Goal: Find specific page/section: Find specific page/section

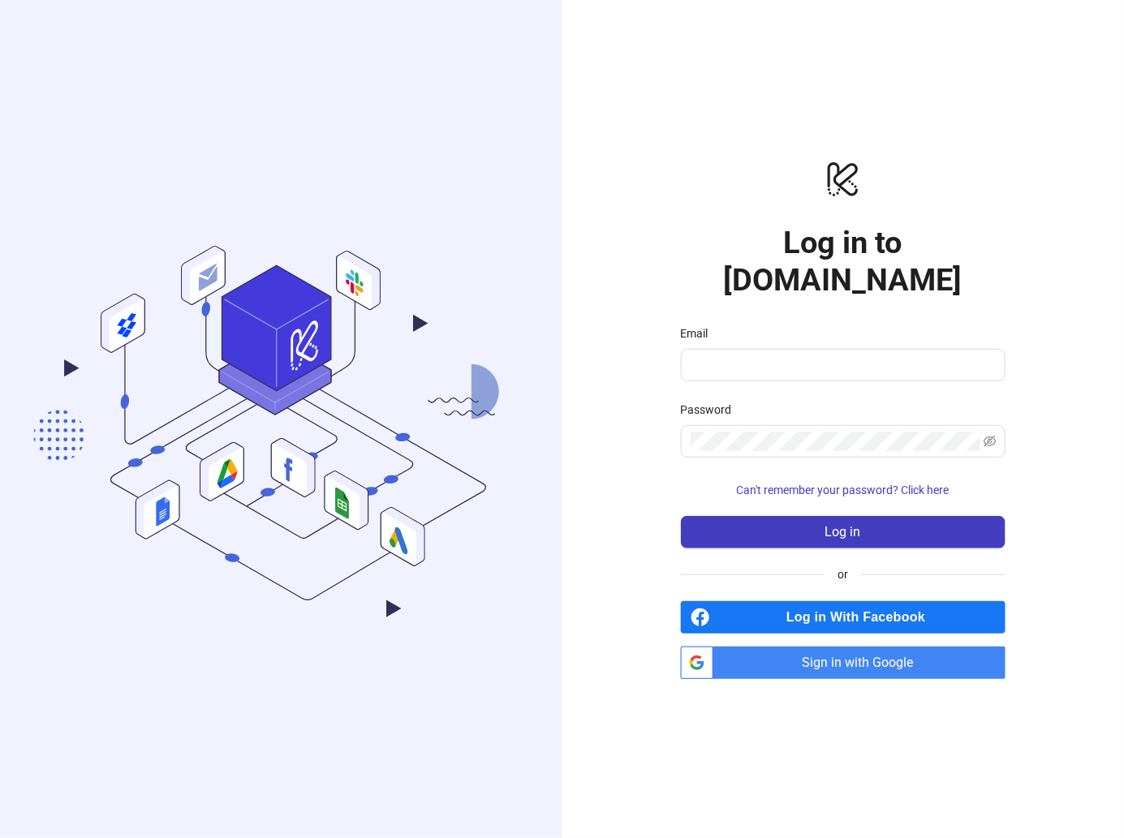
click at [795, 647] on span "Sign in with Google" at bounding box center [863, 663] width 286 height 32
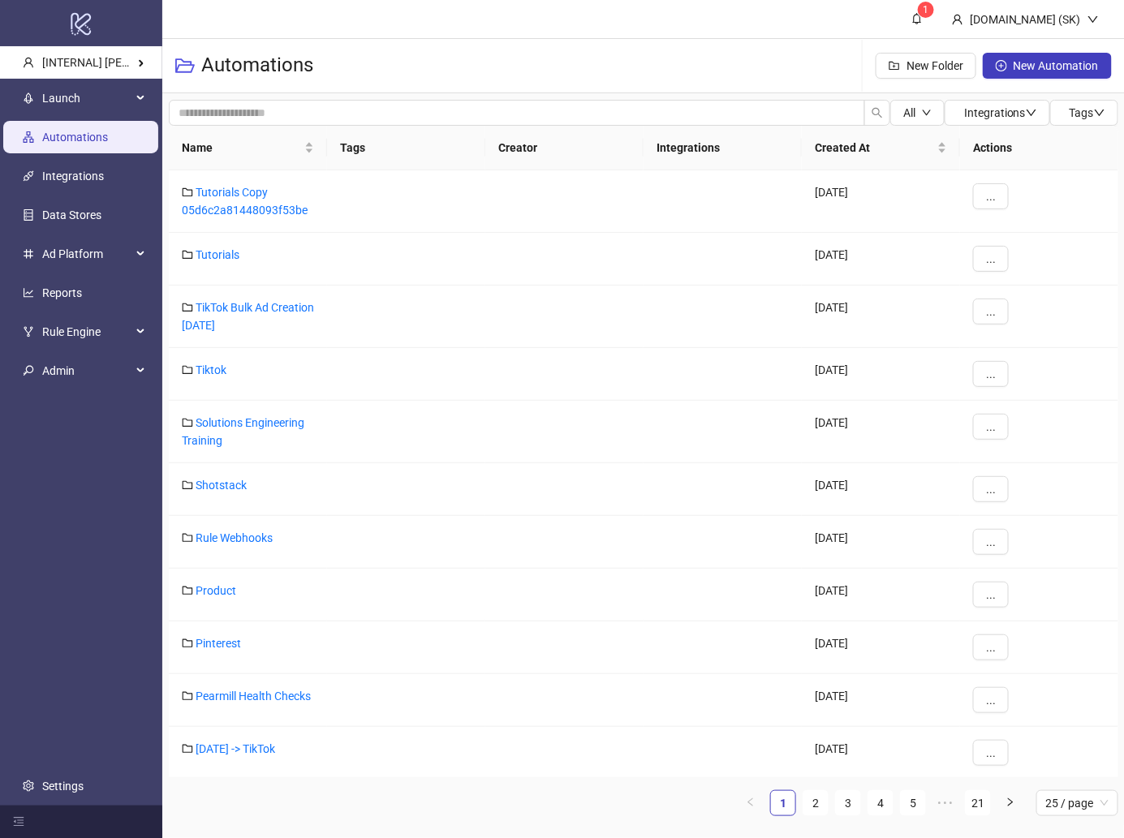
click at [466, 32] on header "1 [DOMAIN_NAME] (SK)" at bounding box center [643, 19] width 963 height 39
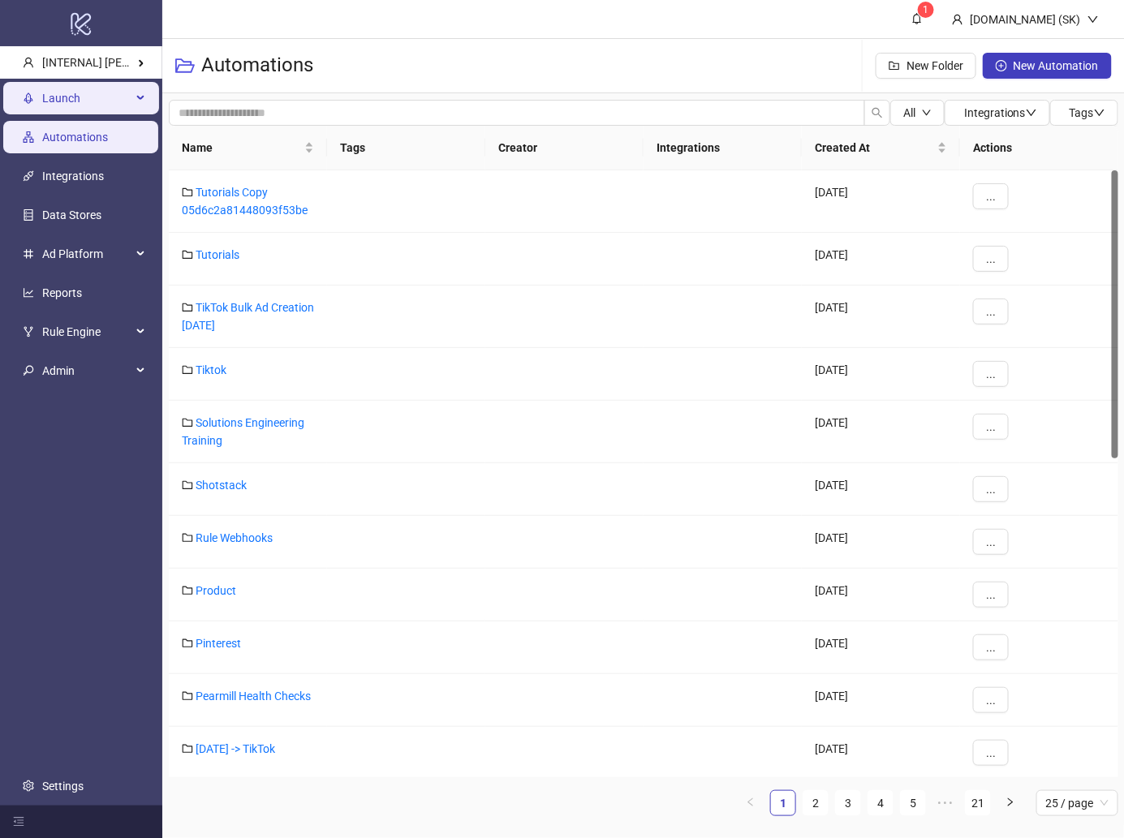
click at [76, 92] on span "Launch" at bounding box center [86, 98] width 89 height 32
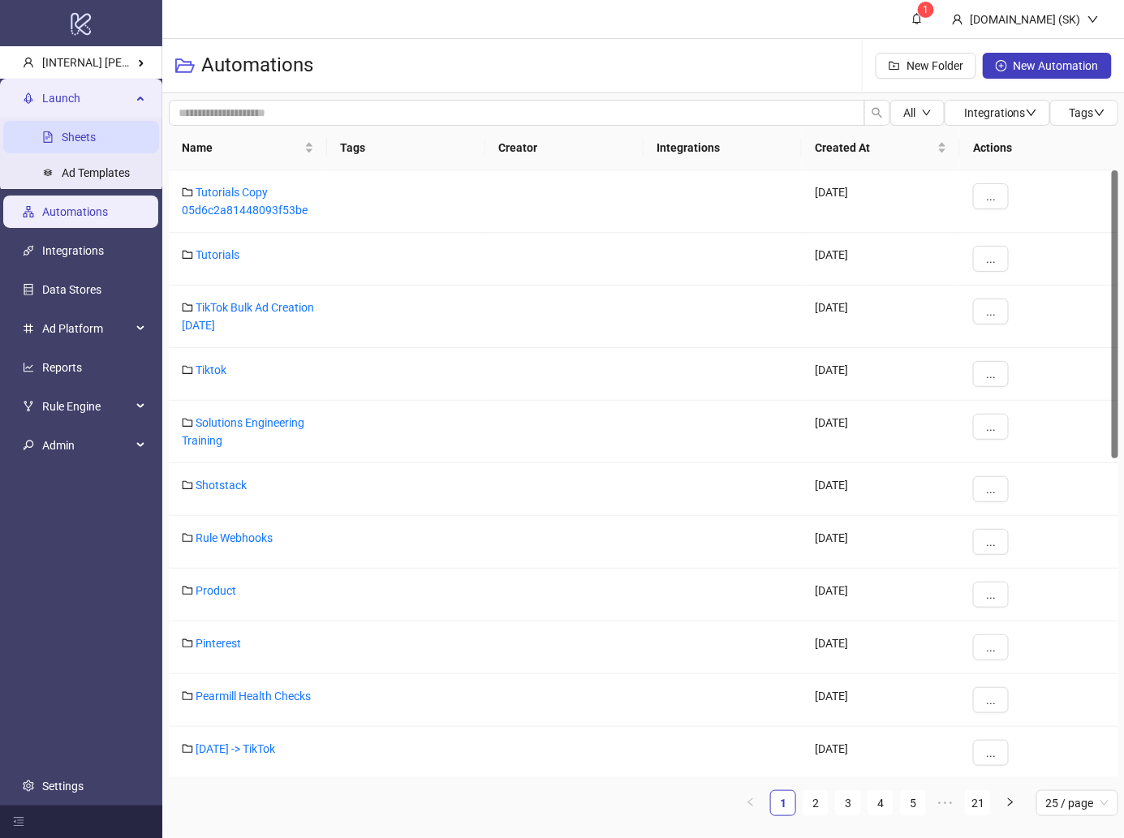
click at [73, 131] on link "Sheets" at bounding box center [79, 137] width 34 height 13
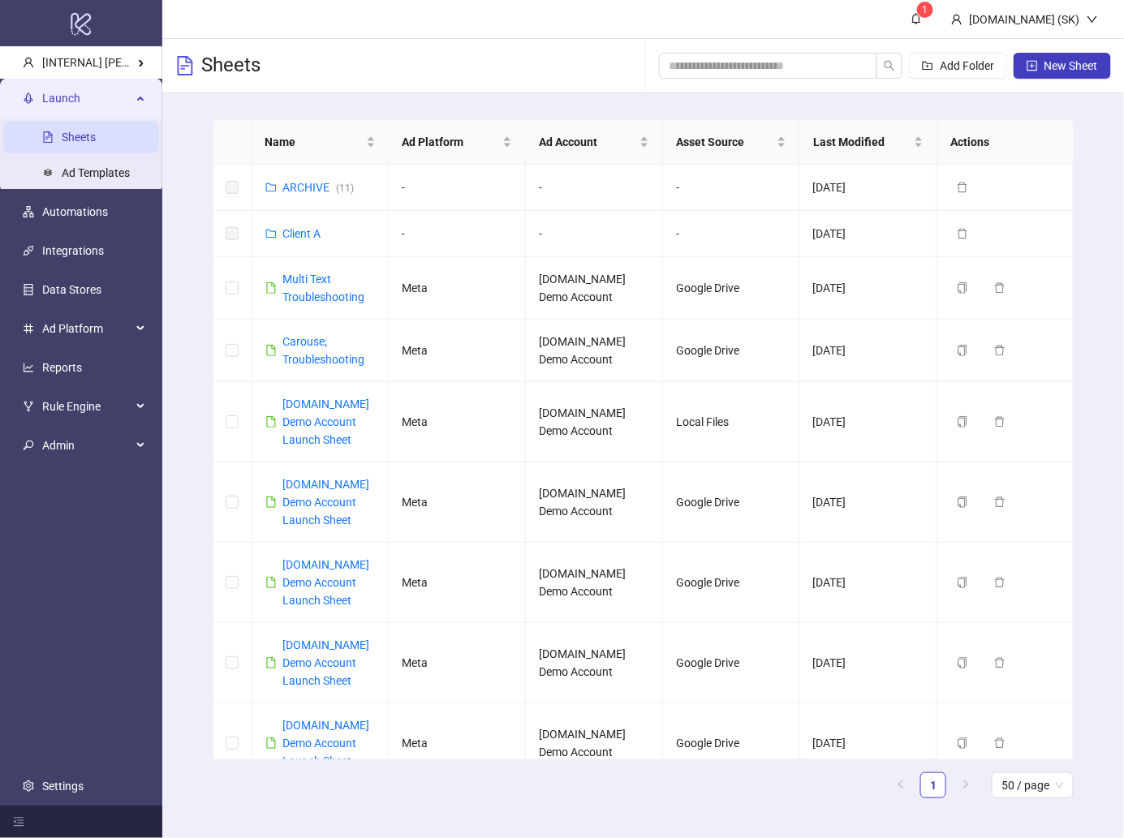
click at [193, 328] on div "Name Ad Platform Ad Account Asset Source Last Modified Actions ARCHIVE ( 11 ) -…" at bounding box center [643, 465] width 962 height 744
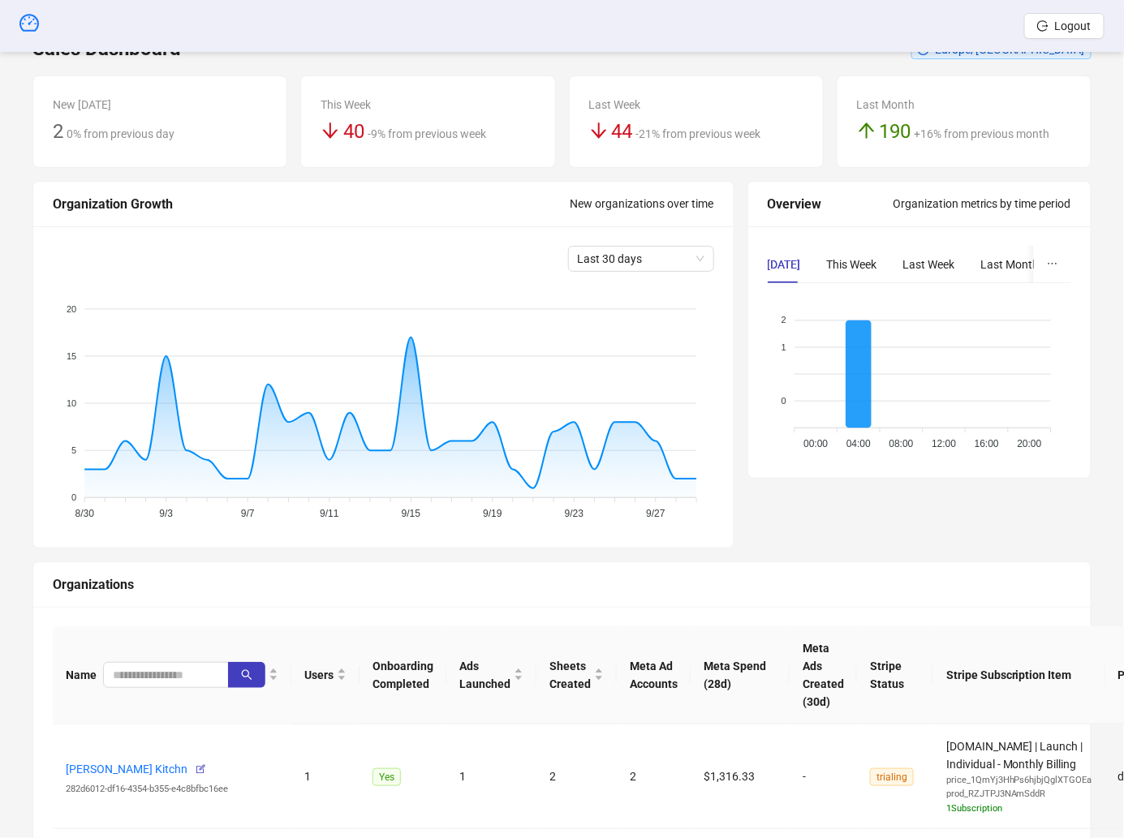
scroll to position [161, 0]
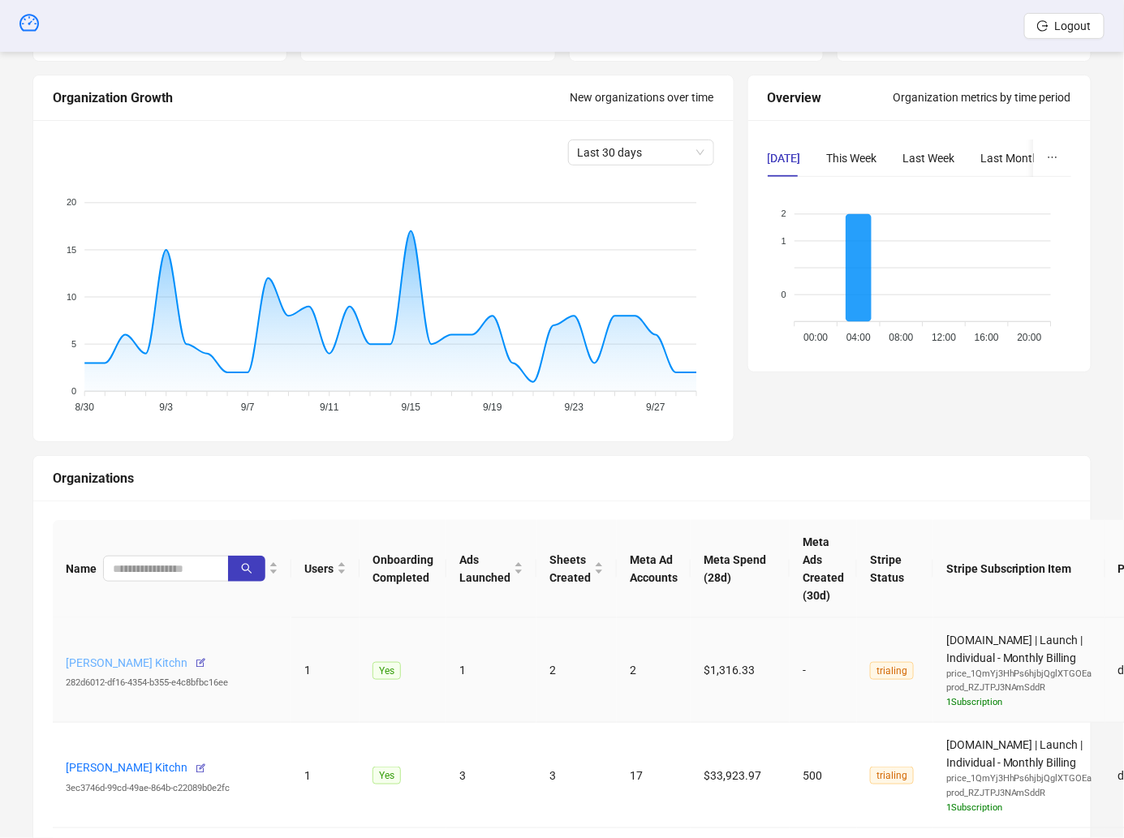
click at [150, 657] on link "[PERSON_NAME] Kitchn" at bounding box center [127, 663] width 122 height 13
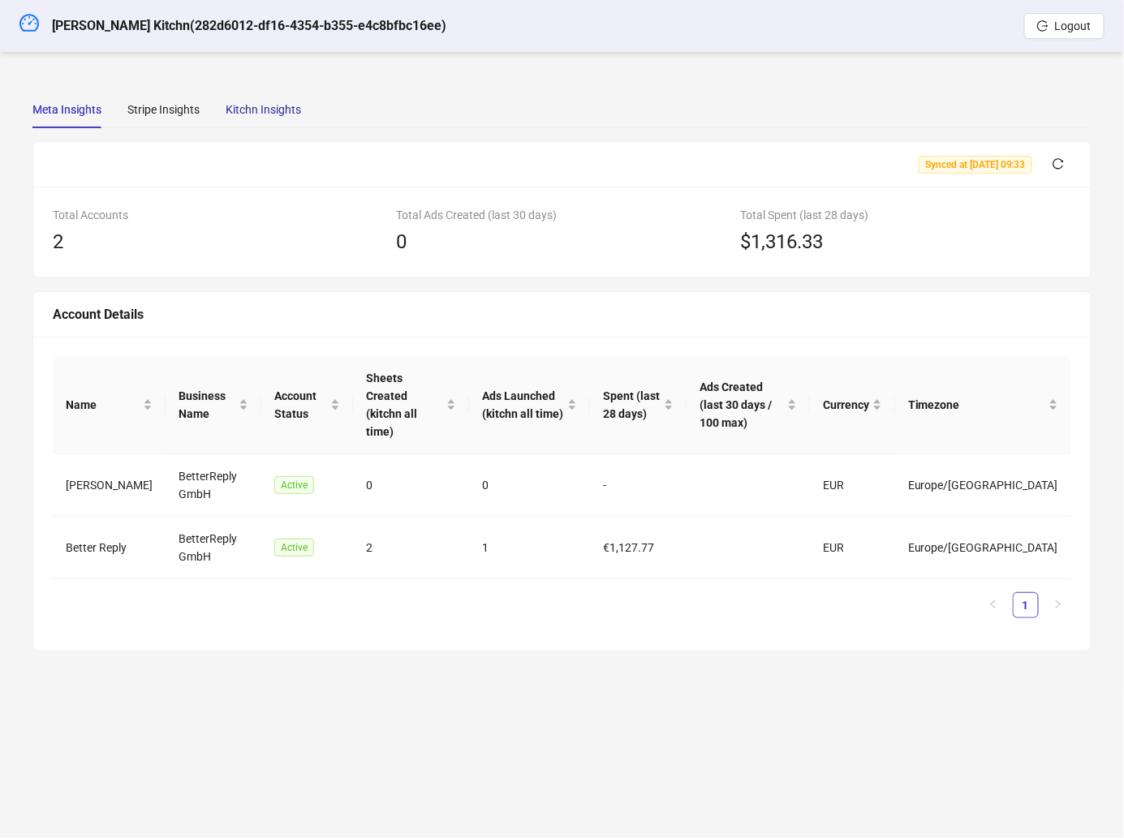
click at [288, 110] on div "Kitchn Insights" at bounding box center [263, 110] width 75 height 18
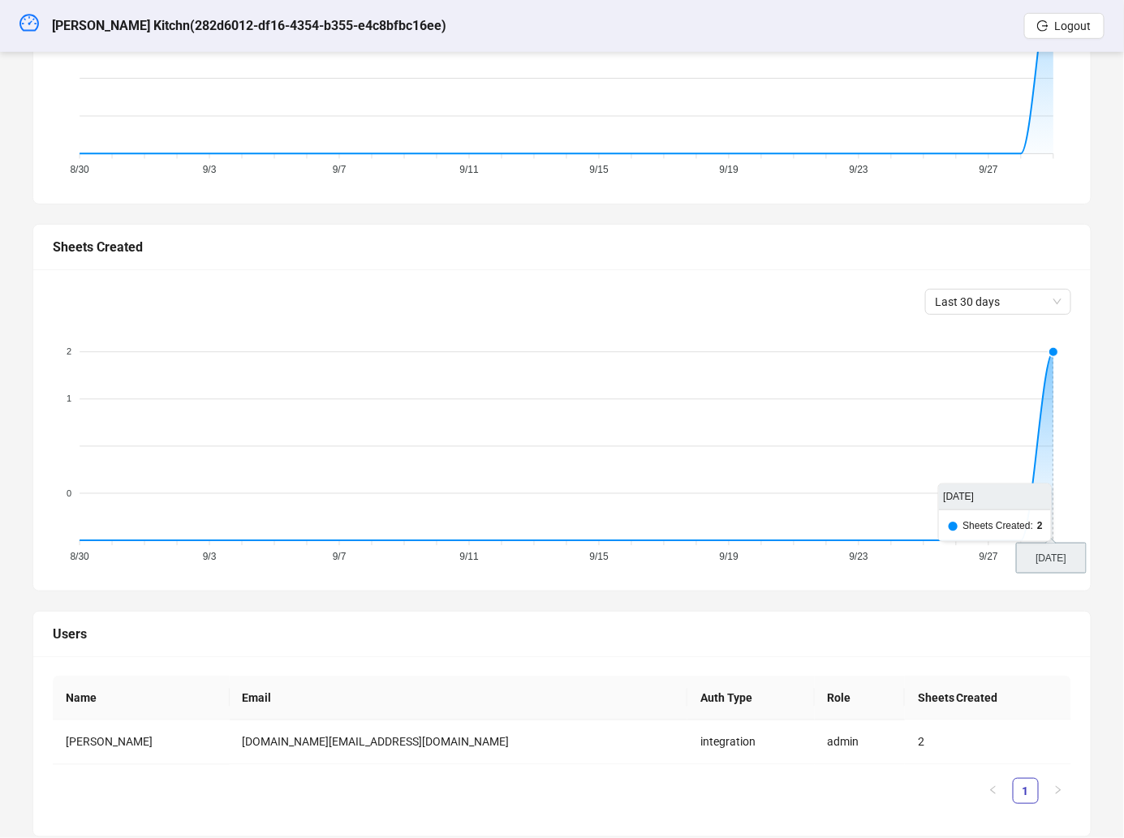
scroll to position [309, 0]
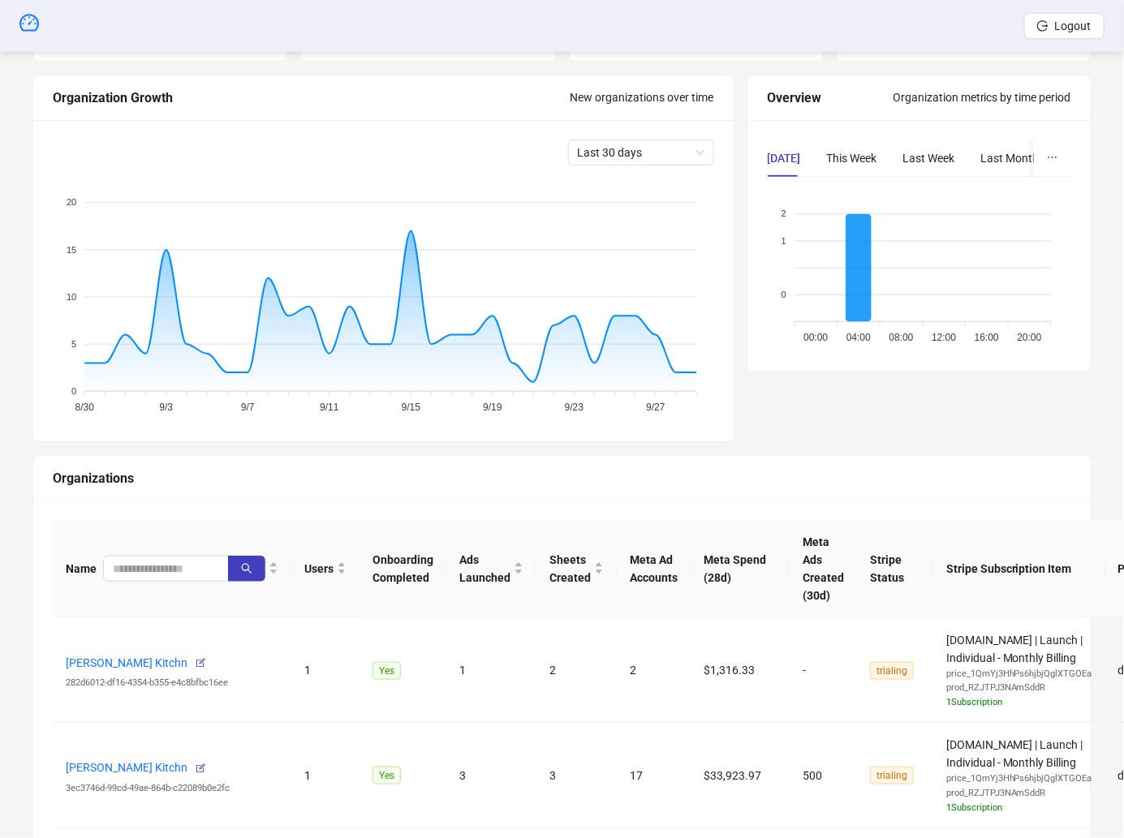
scroll to position [199, 0]
